Goal: Communication & Community: Ask a question

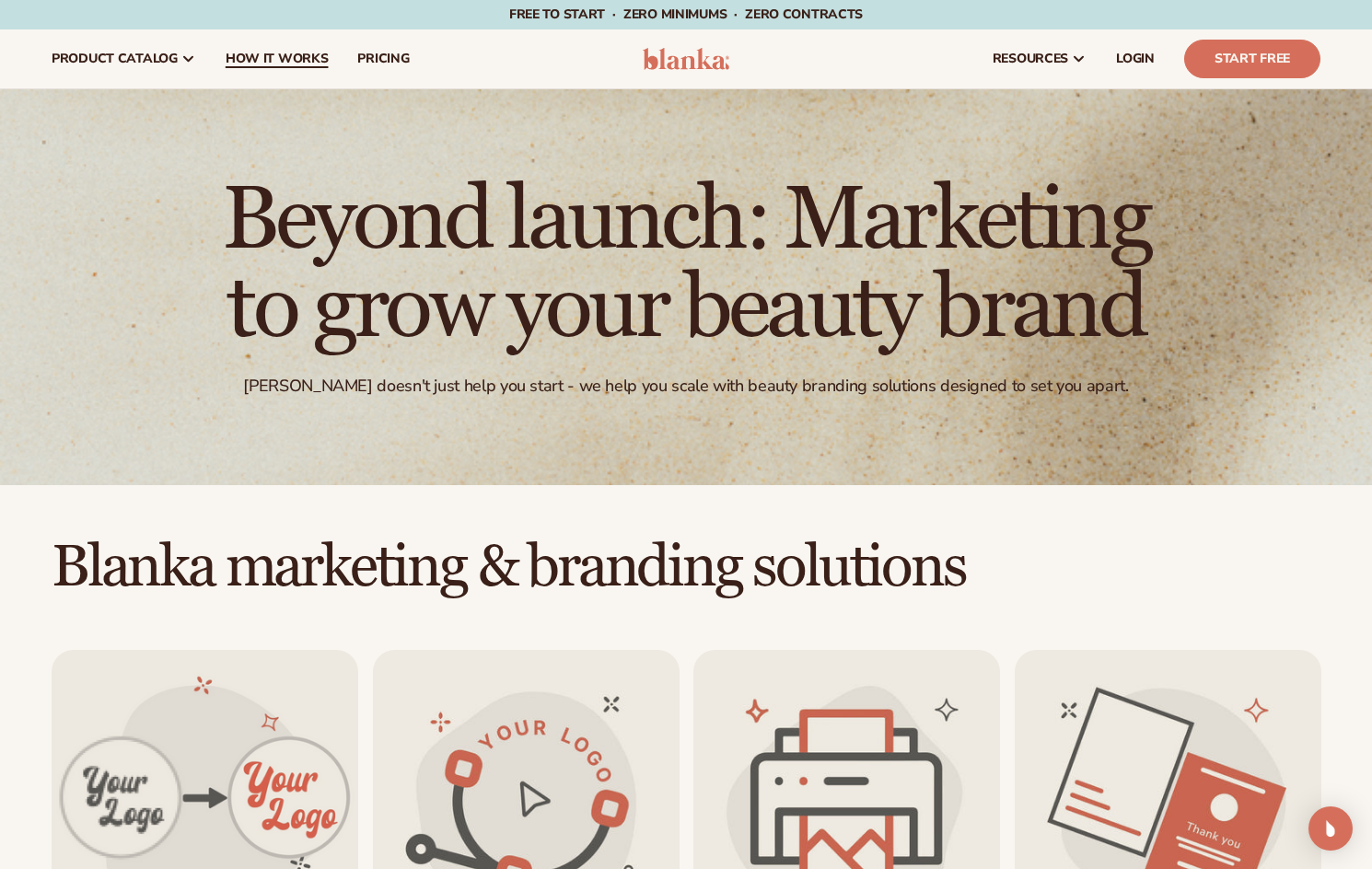
click at [265, 57] on span "How It Works" at bounding box center [277, 59] width 103 height 15
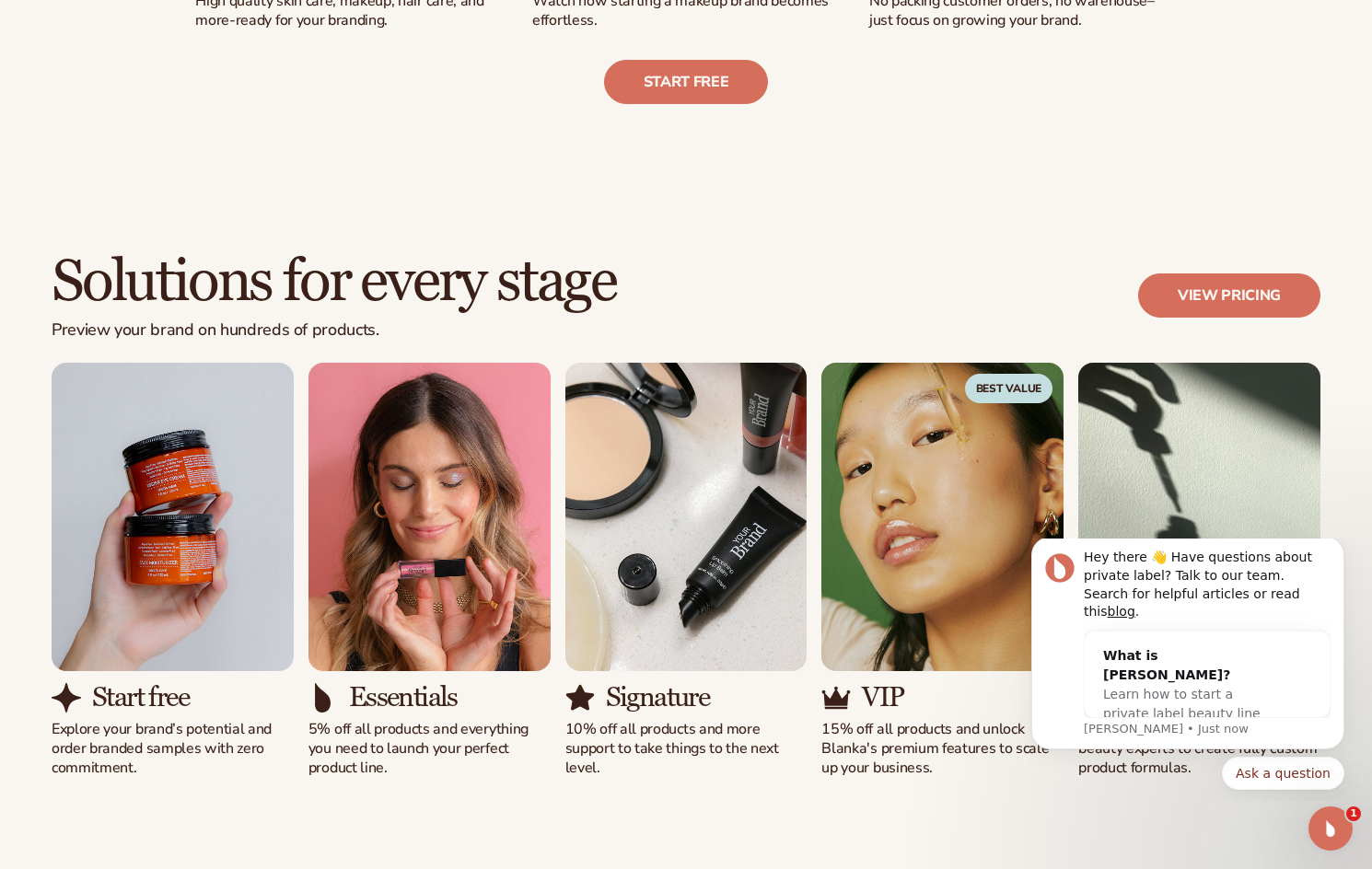
drag, startPoint x: 659, startPoint y: 791, endPoint x: 688, endPoint y: 792, distance: 29.0
click at [669, 792] on div "Solutions for every stage Preview your brand on hundreds of products. View pric…" at bounding box center [686, 514] width 1372 height 674
click at [1342, 548] on icon "Dismiss notification" at bounding box center [1339, 542] width 10 height 10
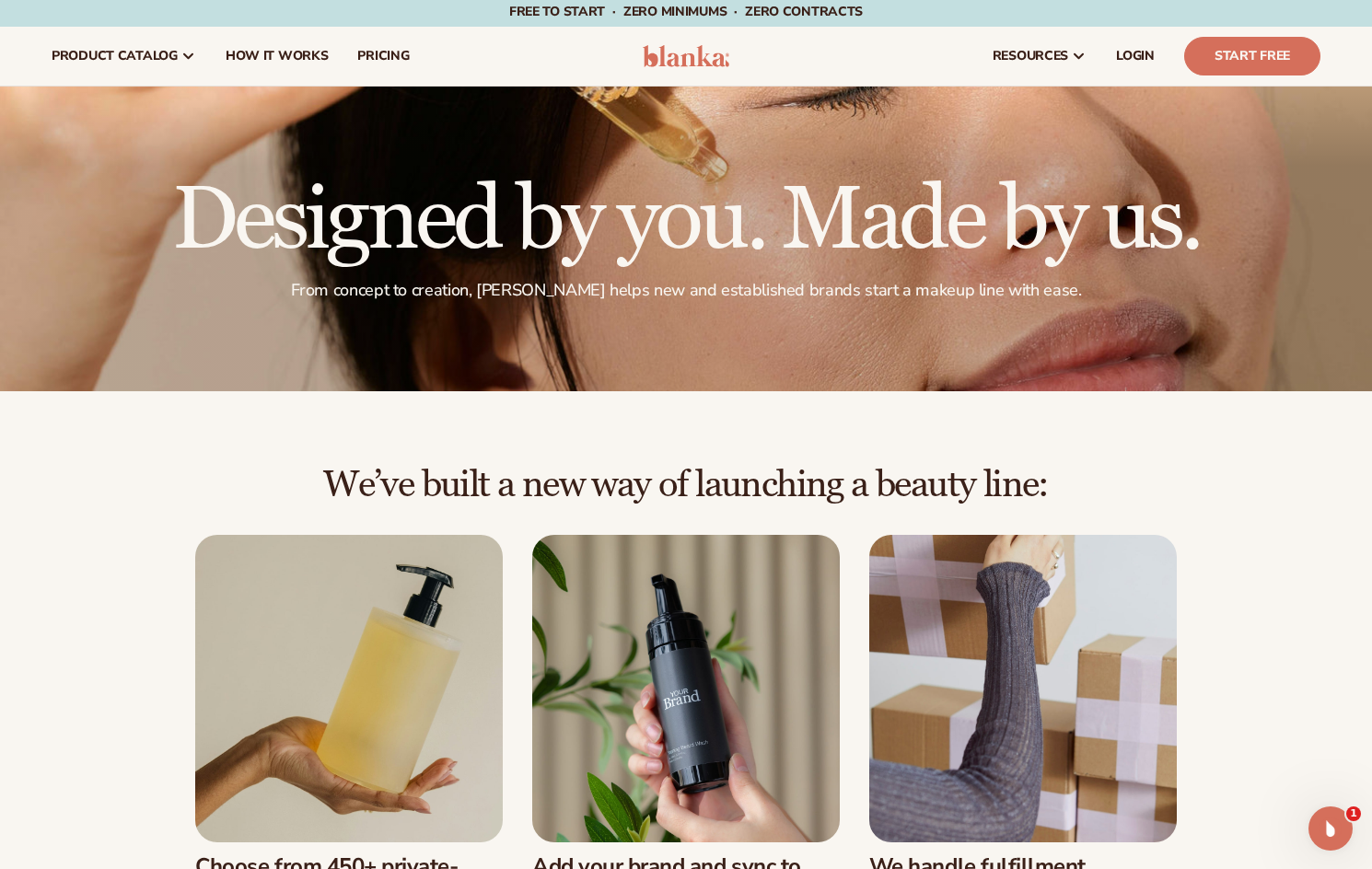
click at [1365, 817] on div "We’ve built a new way of launching a beauty line: Choose from 450+ private-labe…" at bounding box center [686, 744] width 1372 height 557
click at [1346, 815] on div "Open Intercom Messenger" at bounding box center [1327, 825] width 60 height 60
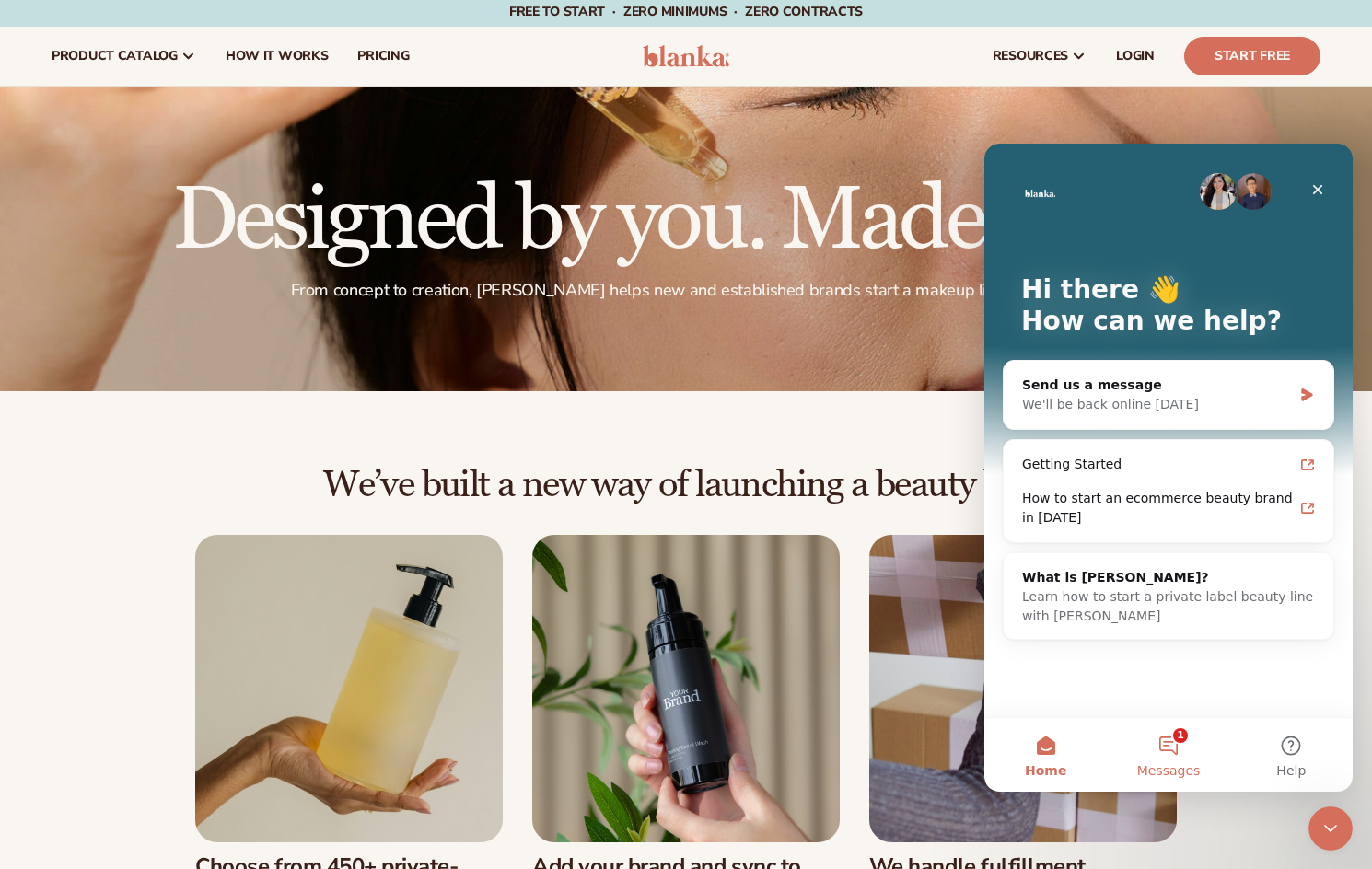
click at [1156, 757] on button "1 Messages" at bounding box center [1168, 755] width 123 height 73
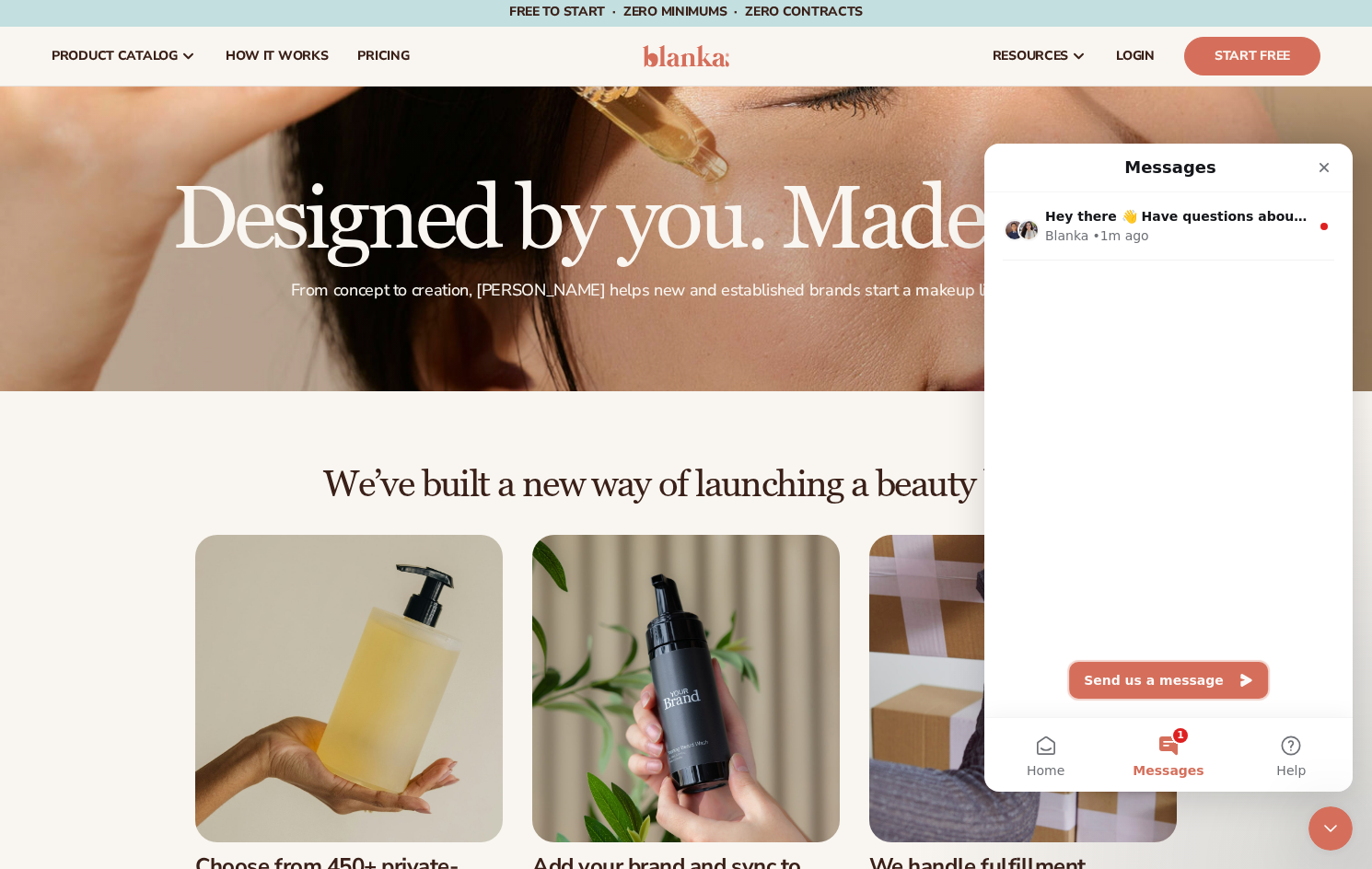
click at [1122, 681] on button "Send us a message" at bounding box center [1169, 681] width 199 height 37
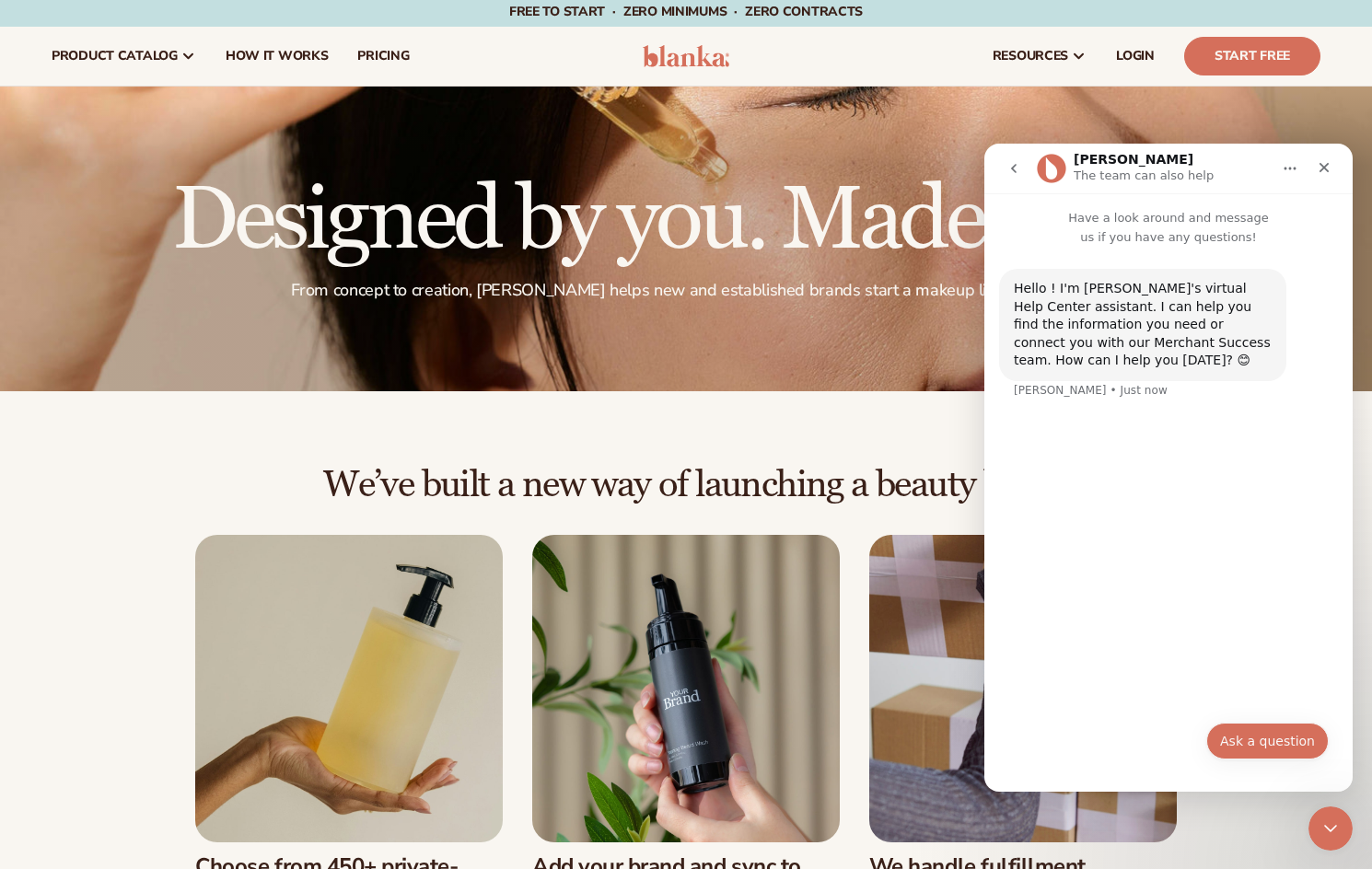
click at [1250, 738] on button "Ask a question" at bounding box center [1268, 742] width 123 height 37
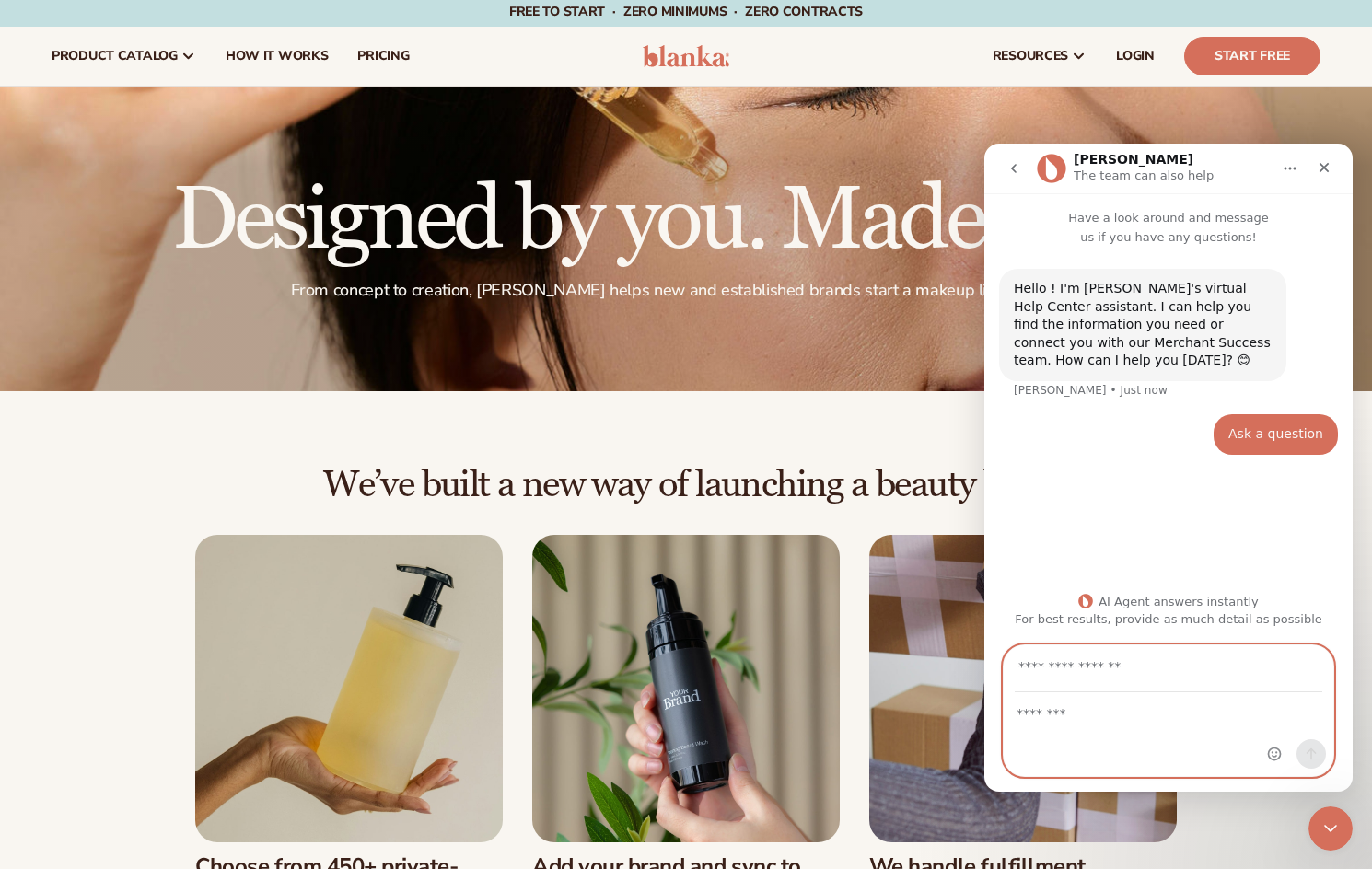
click at [1160, 722] on textarea "Message…" at bounding box center [1168, 709] width 330 height 32
type textarea "**********"
drag, startPoint x: 1086, startPoint y: 655, endPoint x: 1083, endPoint y: 672, distance: 17.3
click at [1084, 661] on input "Your email" at bounding box center [1168, 668] width 307 height 47
type input "**********"
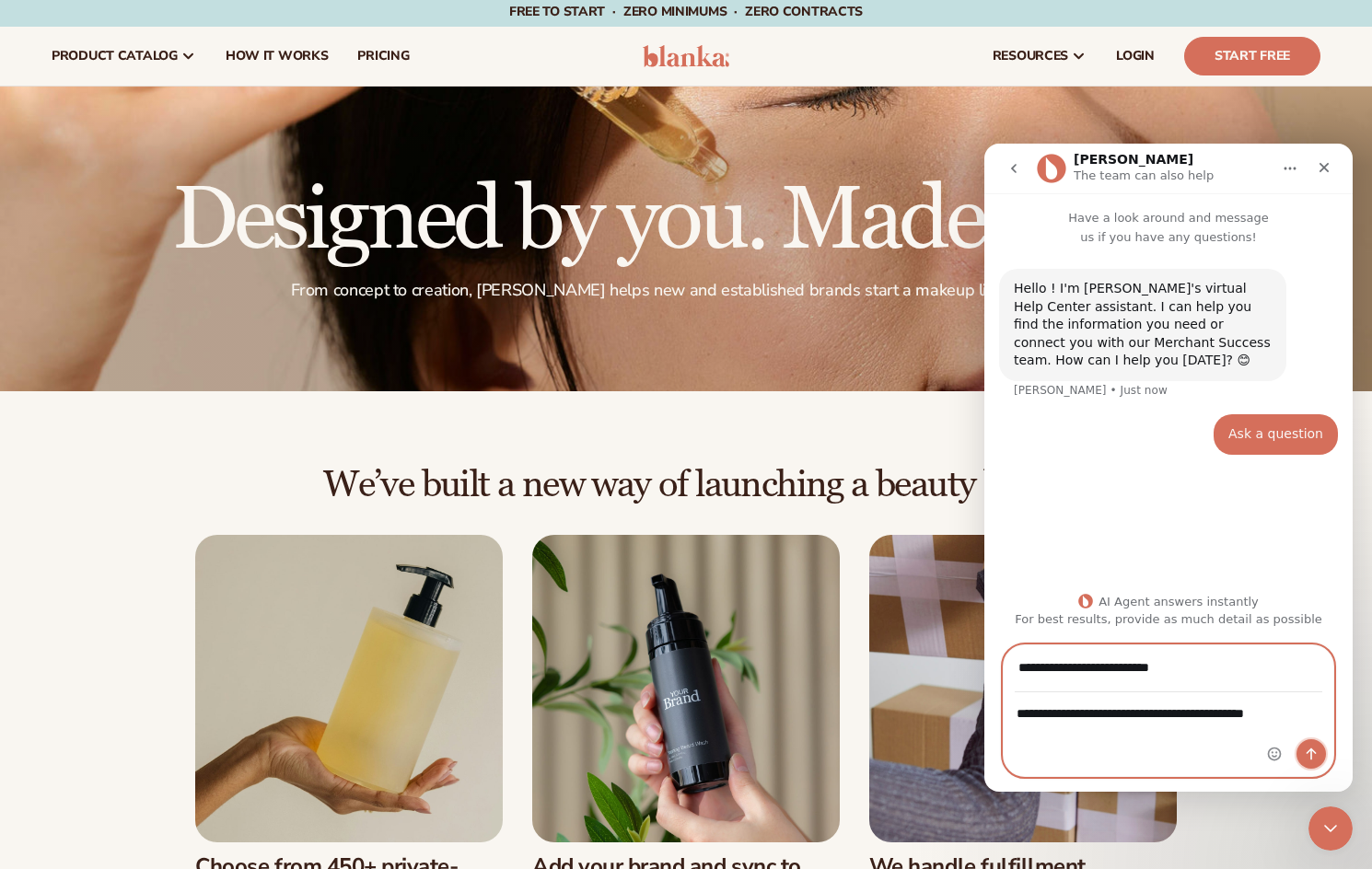
click at [1309, 761] on button "Send a message…" at bounding box center [1312, 755] width 30 height 30
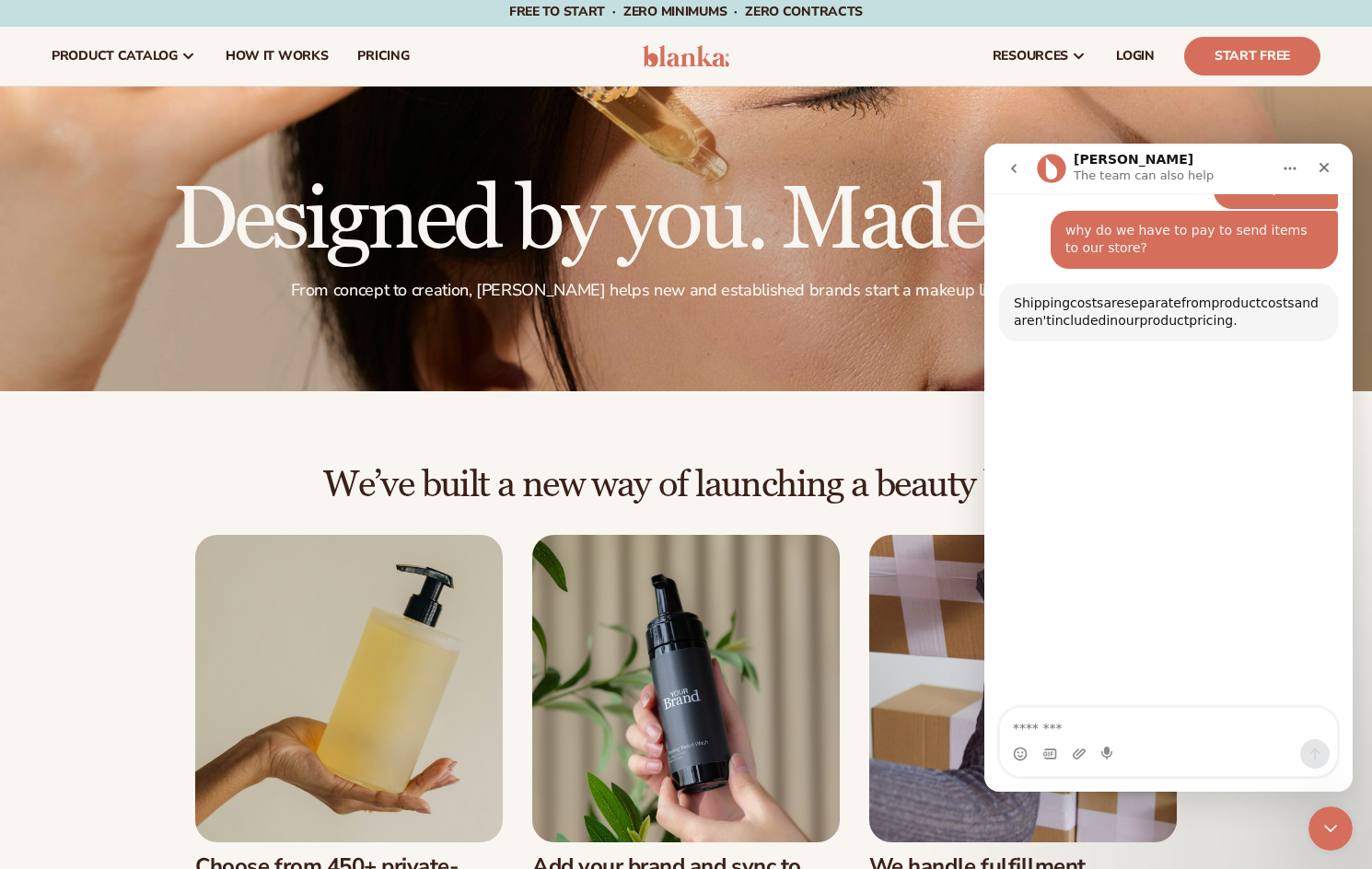
scroll to position [231, 0]
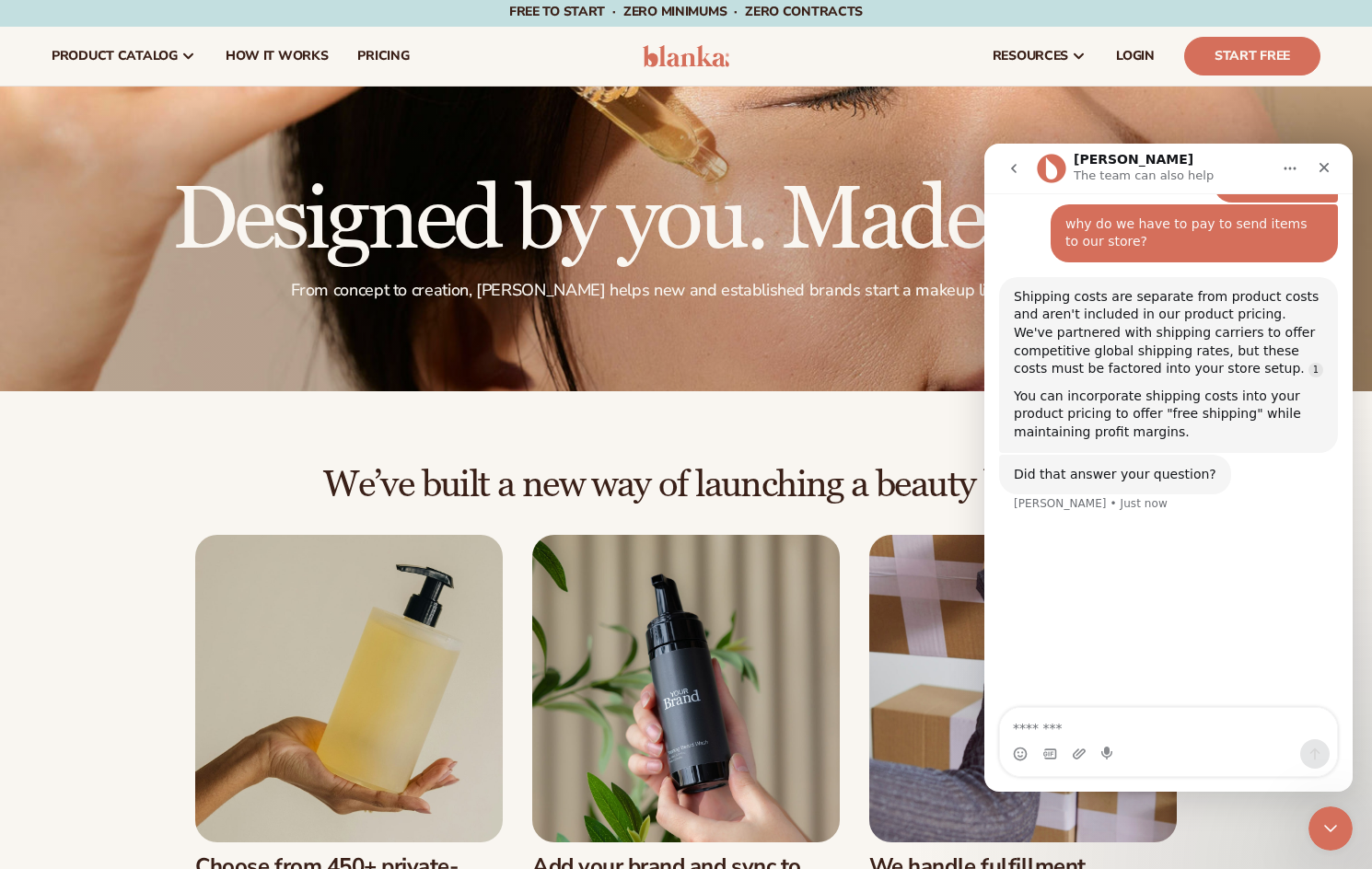
click at [1094, 727] on textarea "Message…" at bounding box center [1168, 724] width 337 height 32
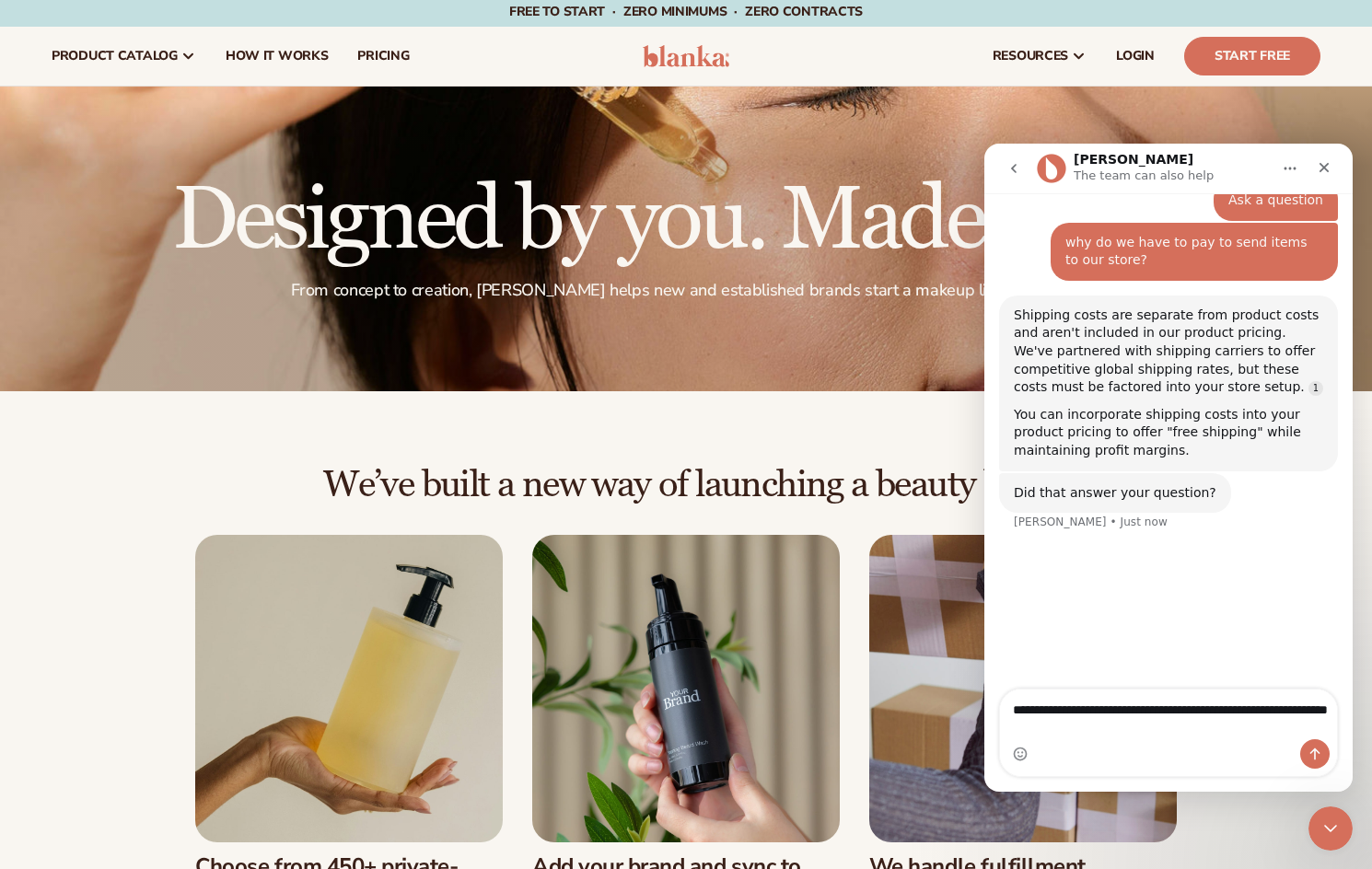
type textarea "**********"
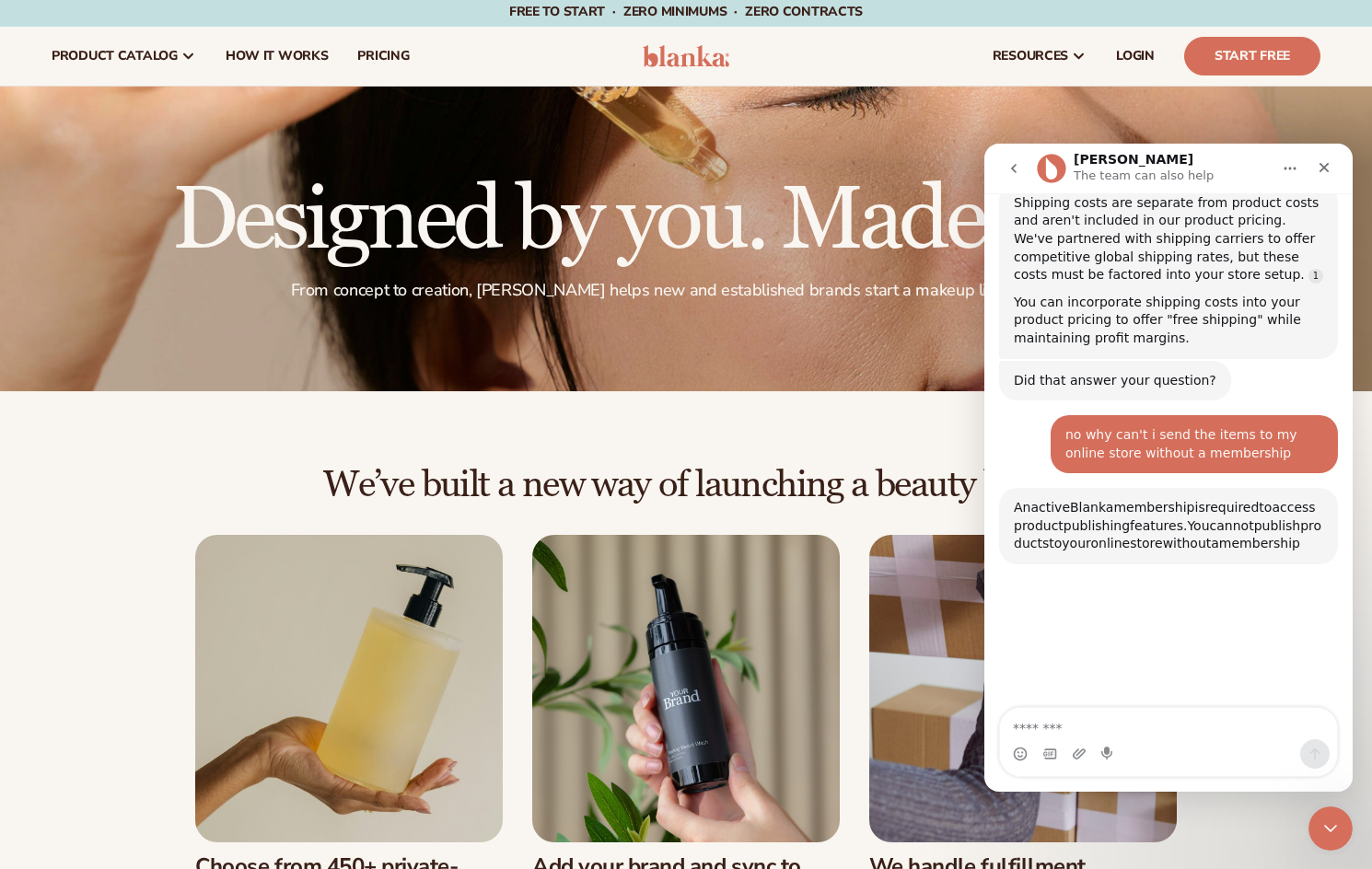
scroll to position [537, 0]
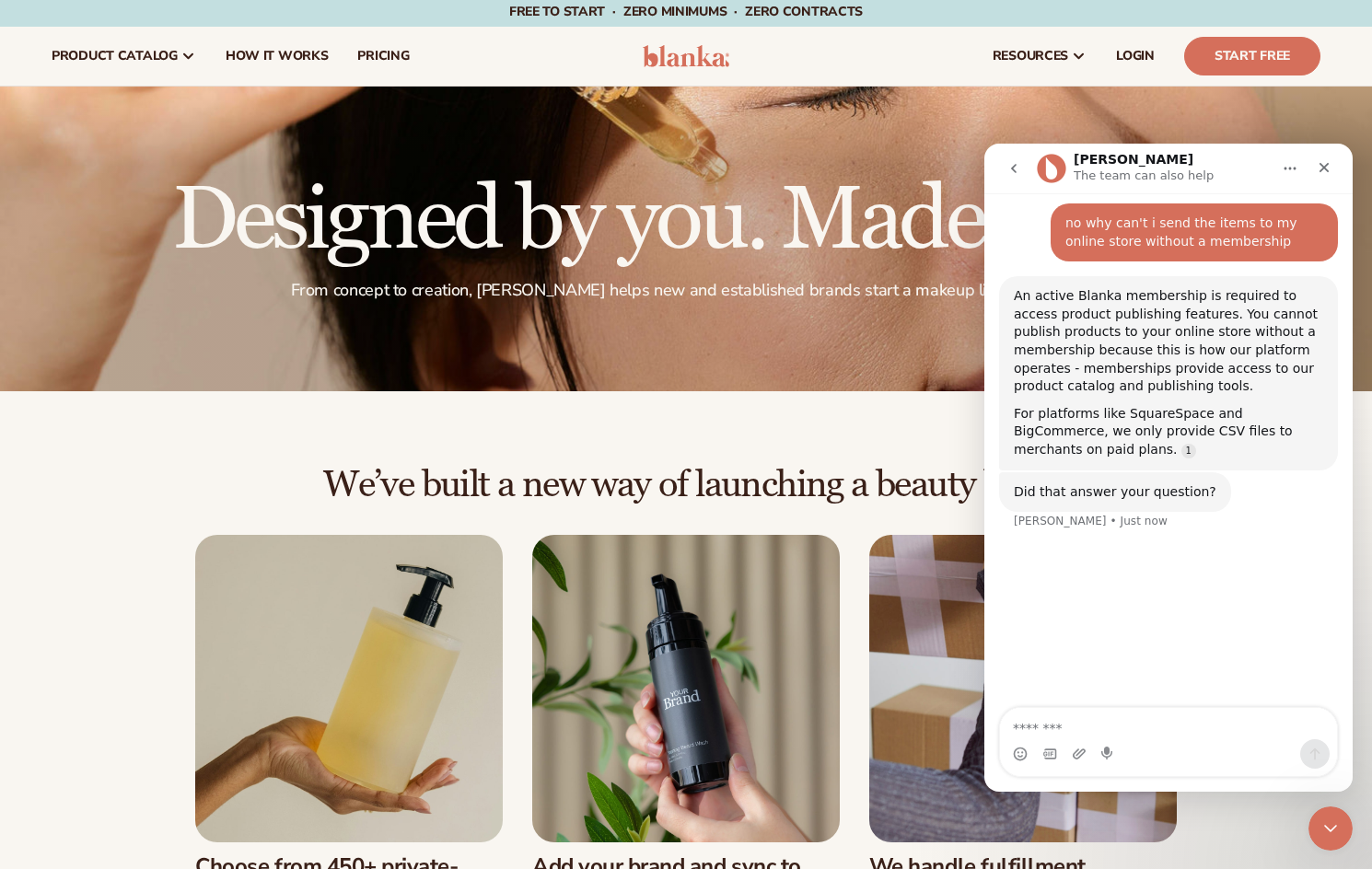
drag, startPoint x: 1068, startPoint y: 769, endPoint x: 1060, endPoint y: 737, distance: 33.0
click at [1060, 742] on div "Intercom messenger" at bounding box center [1168, 755] width 337 height 30
click at [1058, 732] on textarea "Message…" at bounding box center [1168, 724] width 337 height 32
type textarea "***"
click at [1322, 173] on icon "Close" at bounding box center [1325, 168] width 15 height 15
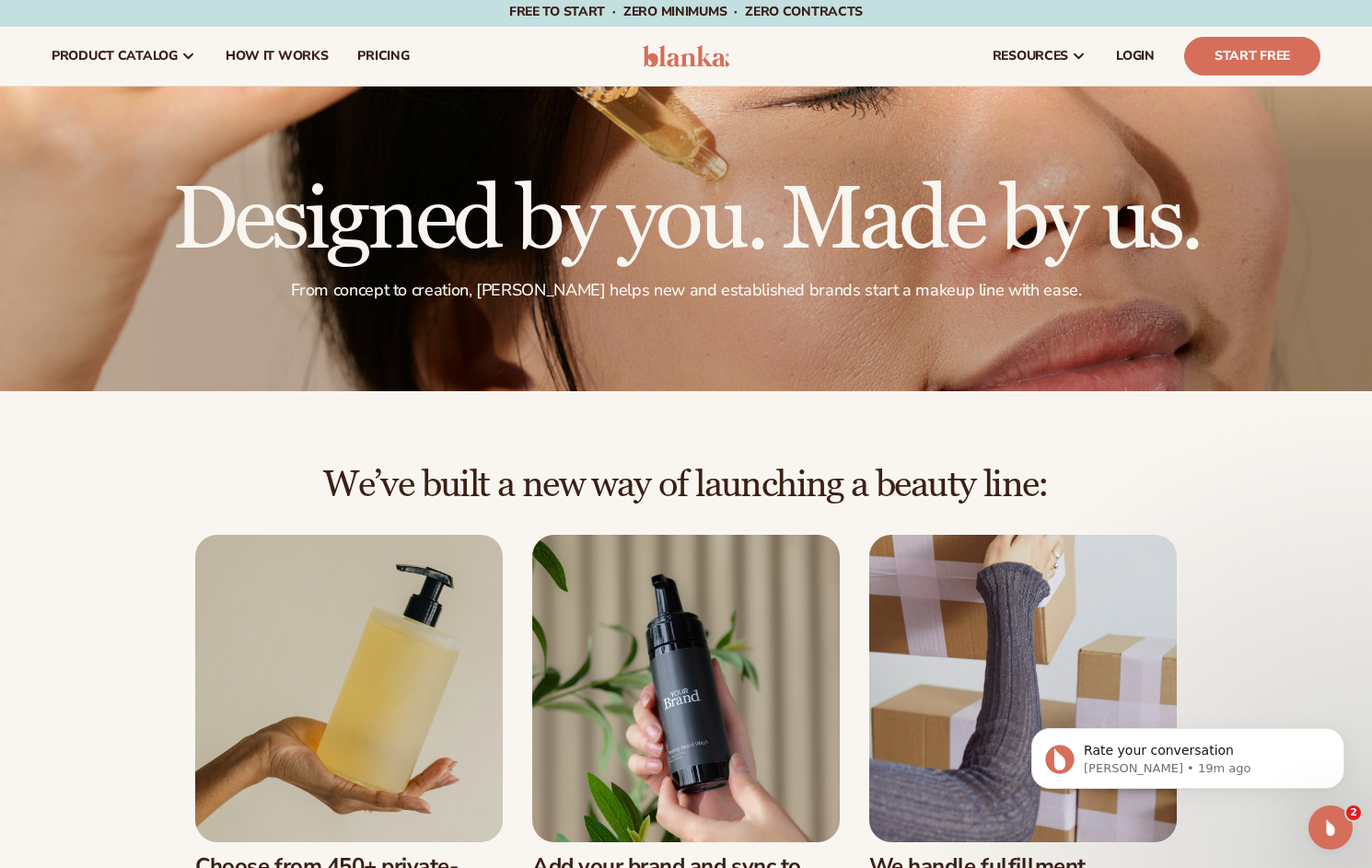
scroll to position [627, 0]
